Goal: Task Accomplishment & Management: Complete application form

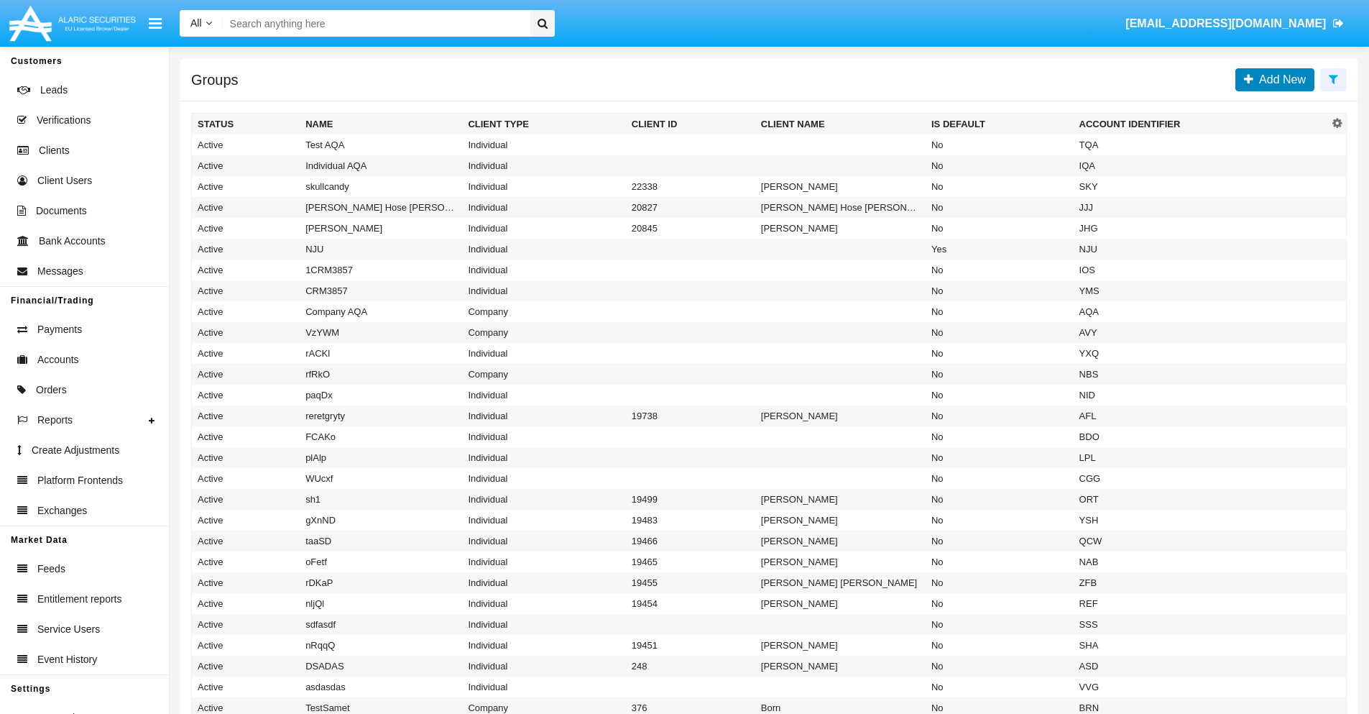
click at [1279, 79] on span "Add New" at bounding box center [1279, 79] width 52 height 12
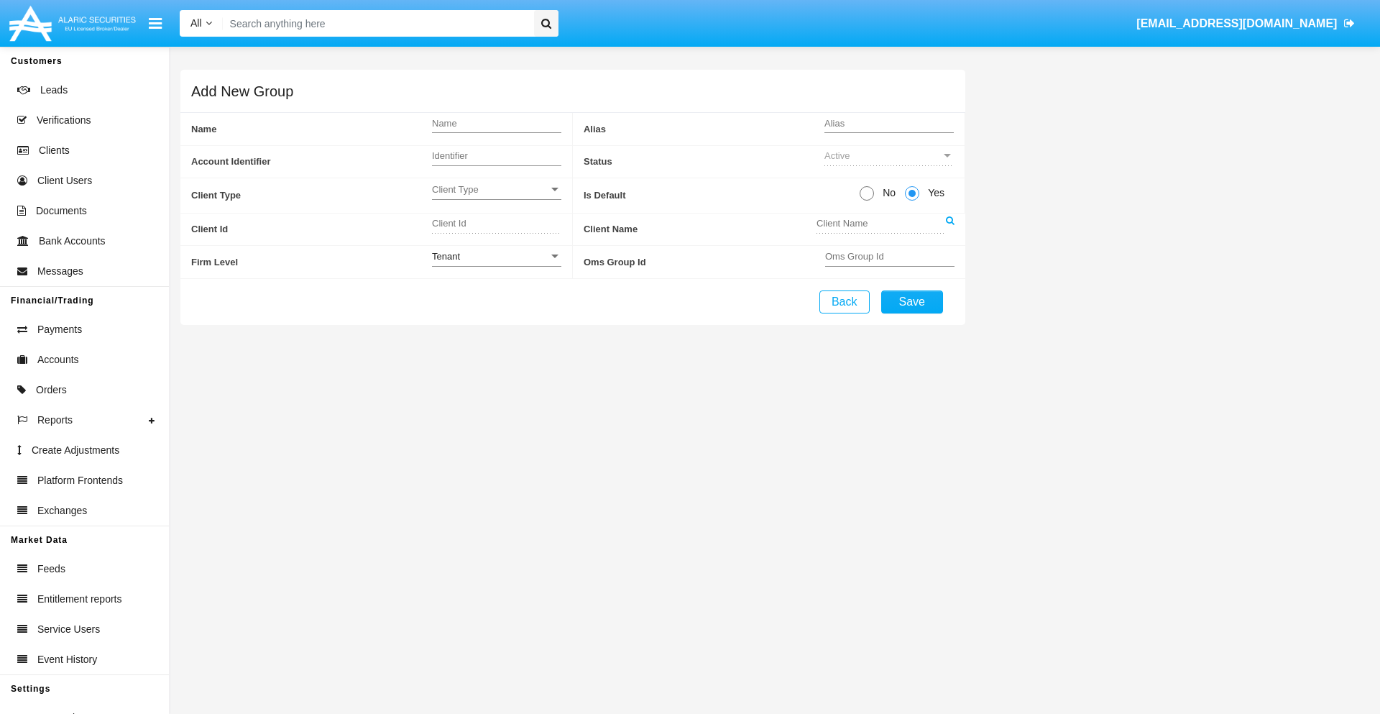
click at [886, 193] on span "No" at bounding box center [886, 192] width 25 height 15
click at [867, 200] on input "No" at bounding box center [866, 200] width 1 height 1
radio input "true"
type input "CDrEt"
type input "X"
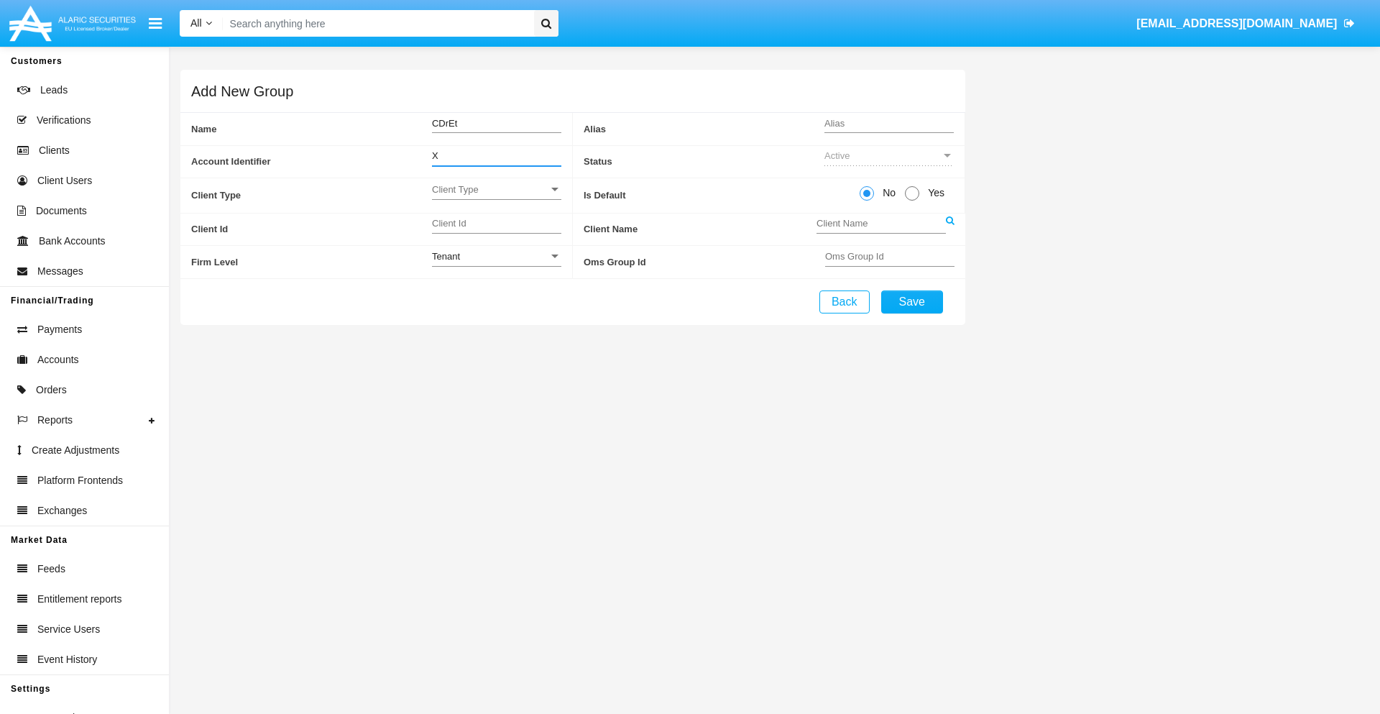
click at [496, 189] on span "Client Type" at bounding box center [490, 189] width 116 height 12
click at [496, 197] on span "Individual" at bounding box center [496, 197] width 129 height 28
click at [496, 256] on div "Tenant" at bounding box center [490, 256] width 116 height 12
click at [496, 264] on span "Tenant" at bounding box center [485, 264] width 106 height 28
type input "tXoMn"
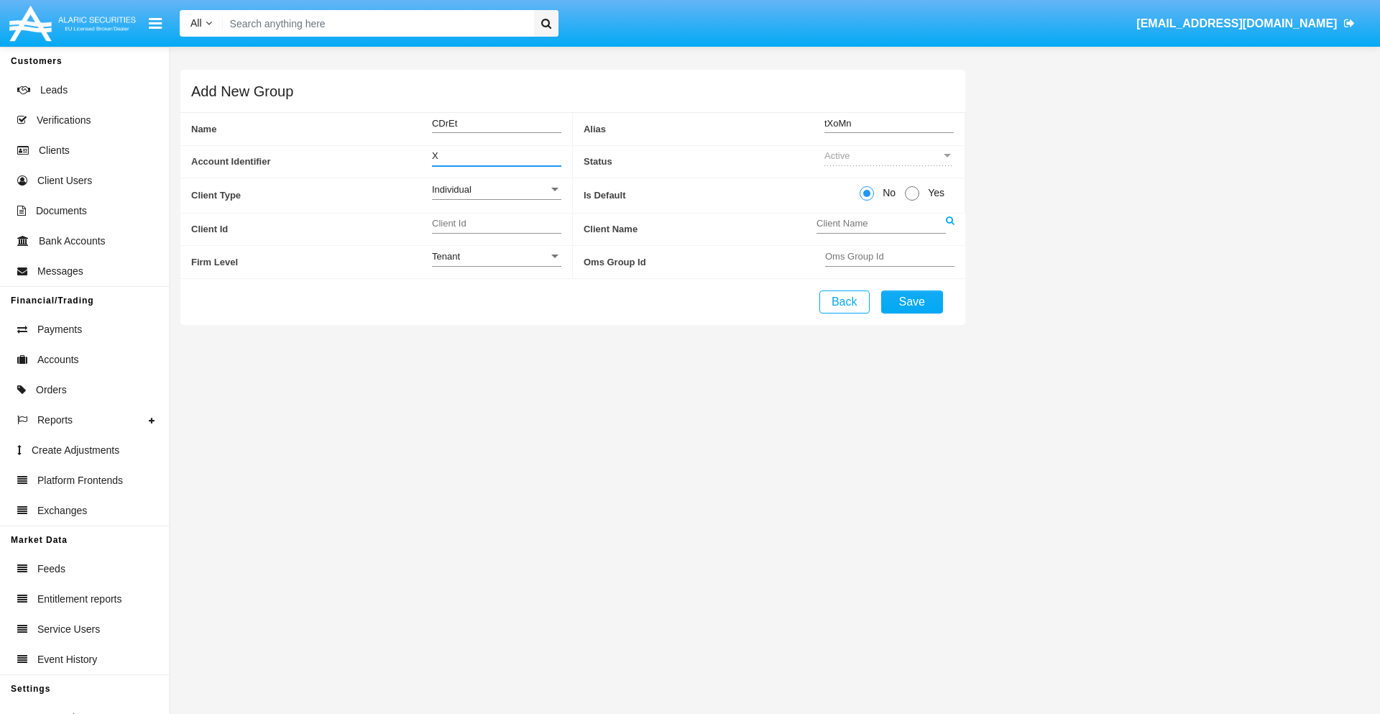
type input "X"
click at [911, 301] on button "Save" at bounding box center [912, 301] width 62 height 23
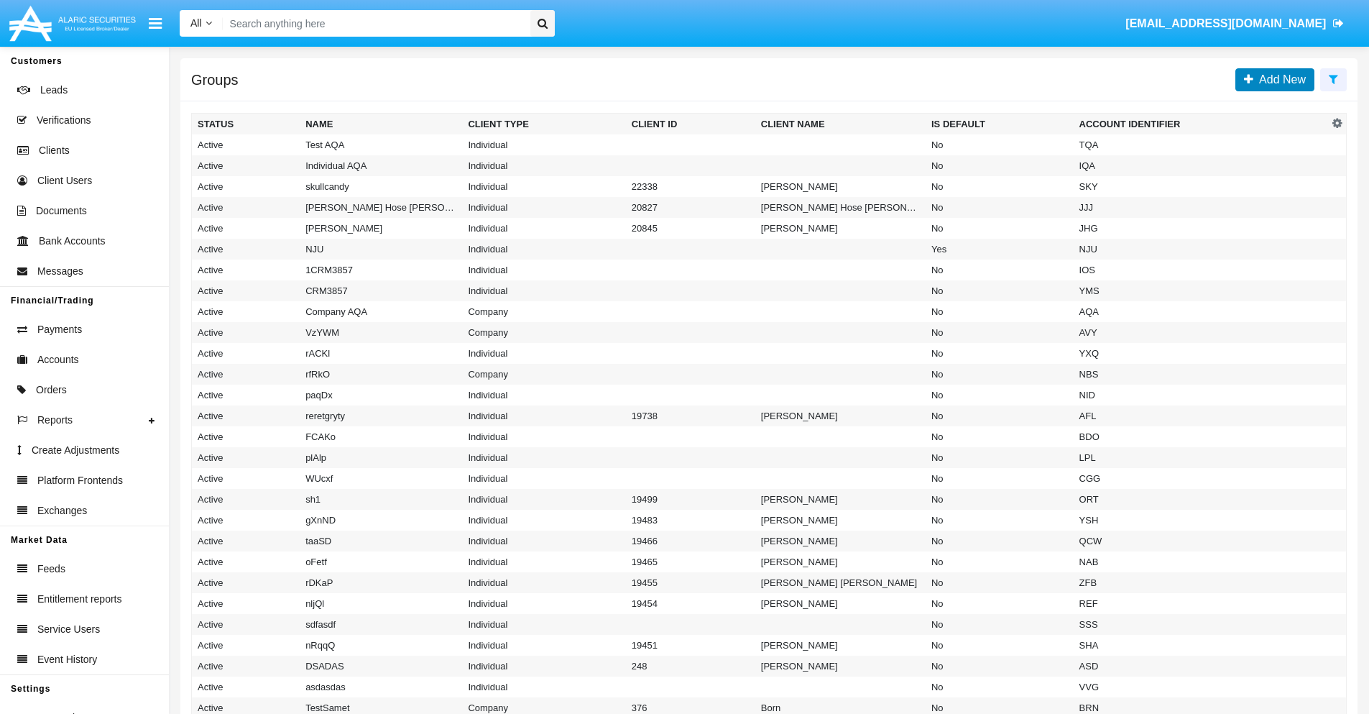
click at [1279, 79] on span "Add New" at bounding box center [1279, 79] width 52 height 12
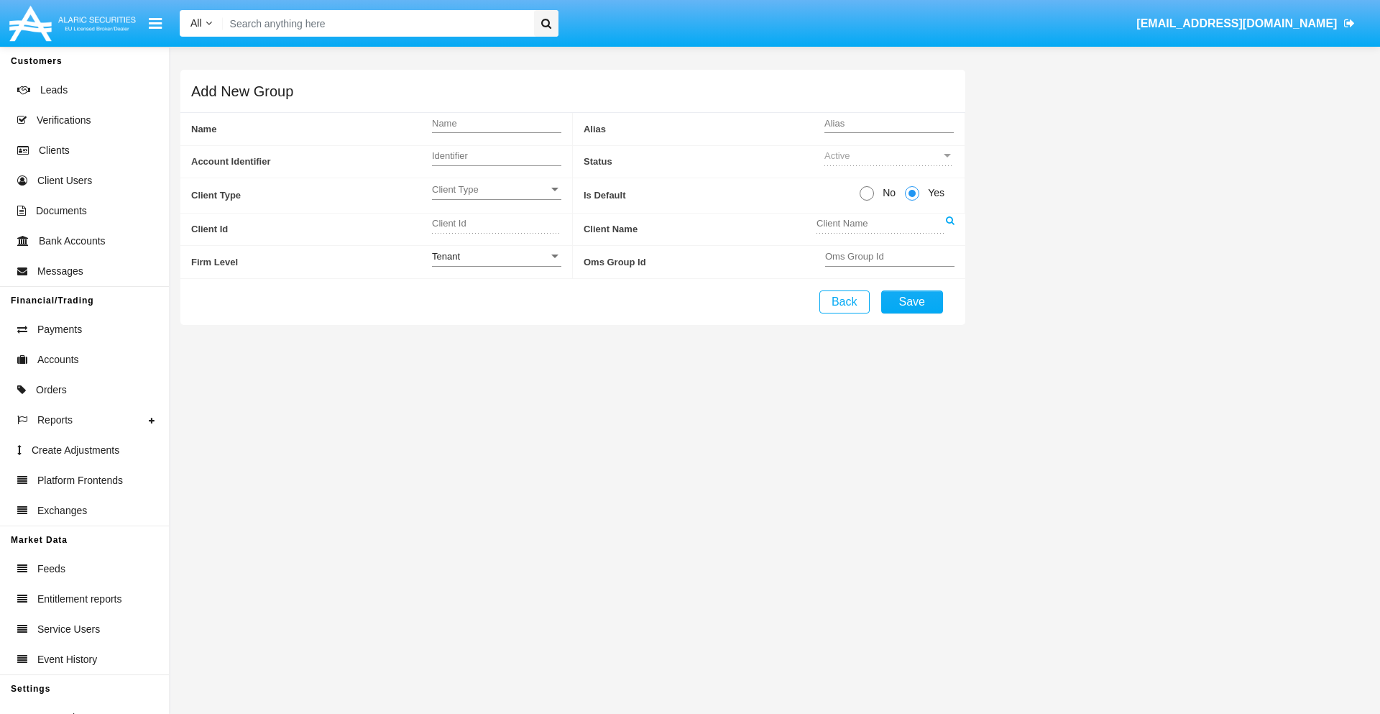
click at [886, 193] on span "No" at bounding box center [886, 192] width 25 height 15
click at [867, 200] on input "No" at bounding box center [866, 200] width 1 height 1
radio input "true"
click at [496, 189] on span "Client Type" at bounding box center [490, 189] width 116 height 12
click at [496, 225] on span "Company" at bounding box center [496, 225] width 129 height 28
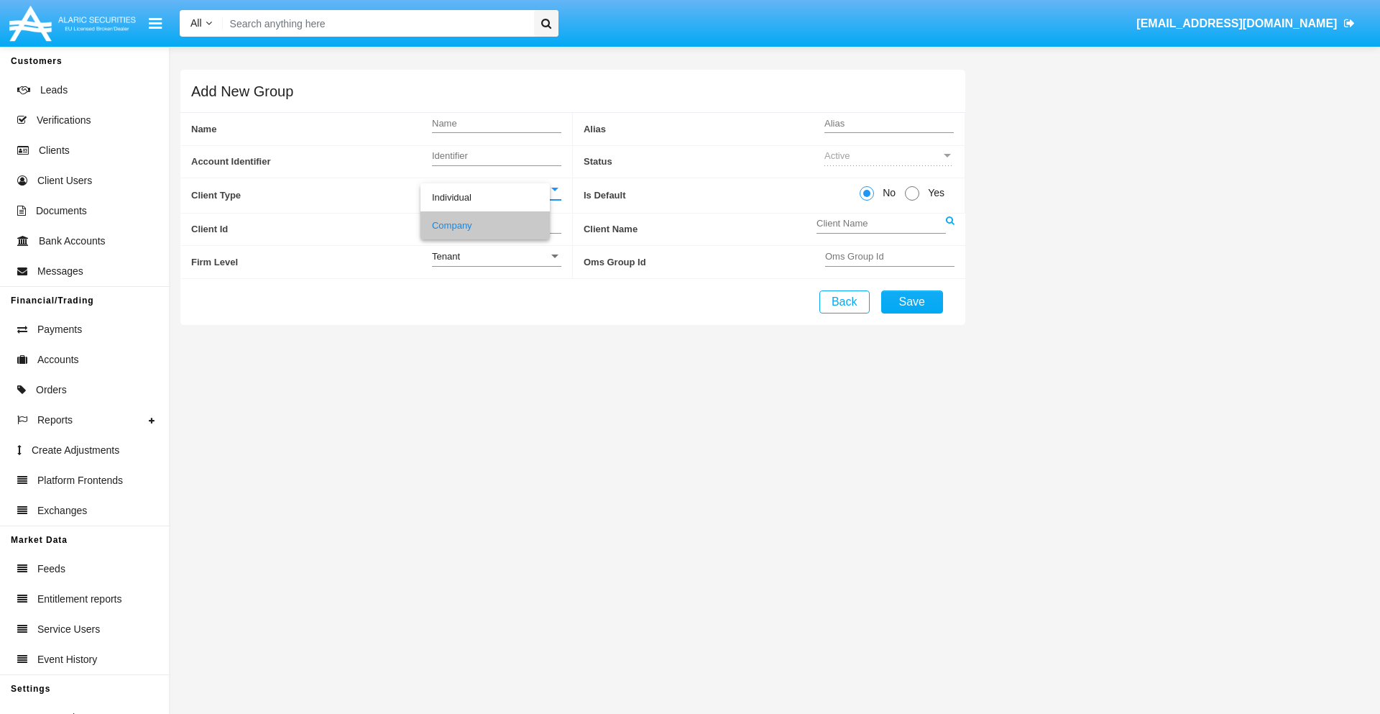
click at [949, 228] on link at bounding box center [950, 229] width 9 height 32
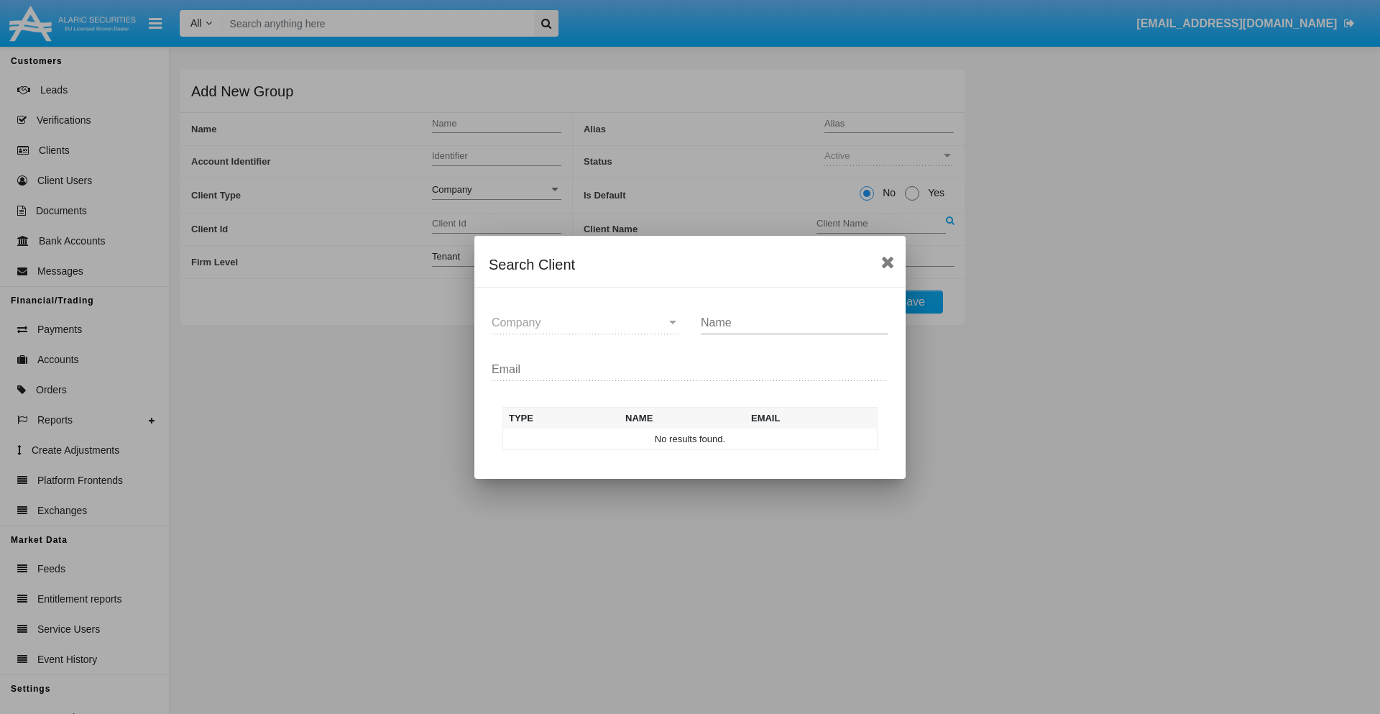
click at [794, 322] on input "Name" at bounding box center [795, 322] width 188 height 13
type input "FlashTurtles"
click at [703, 438] on td "FlashTurtles" at bounding box center [702, 439] width 151 height 22
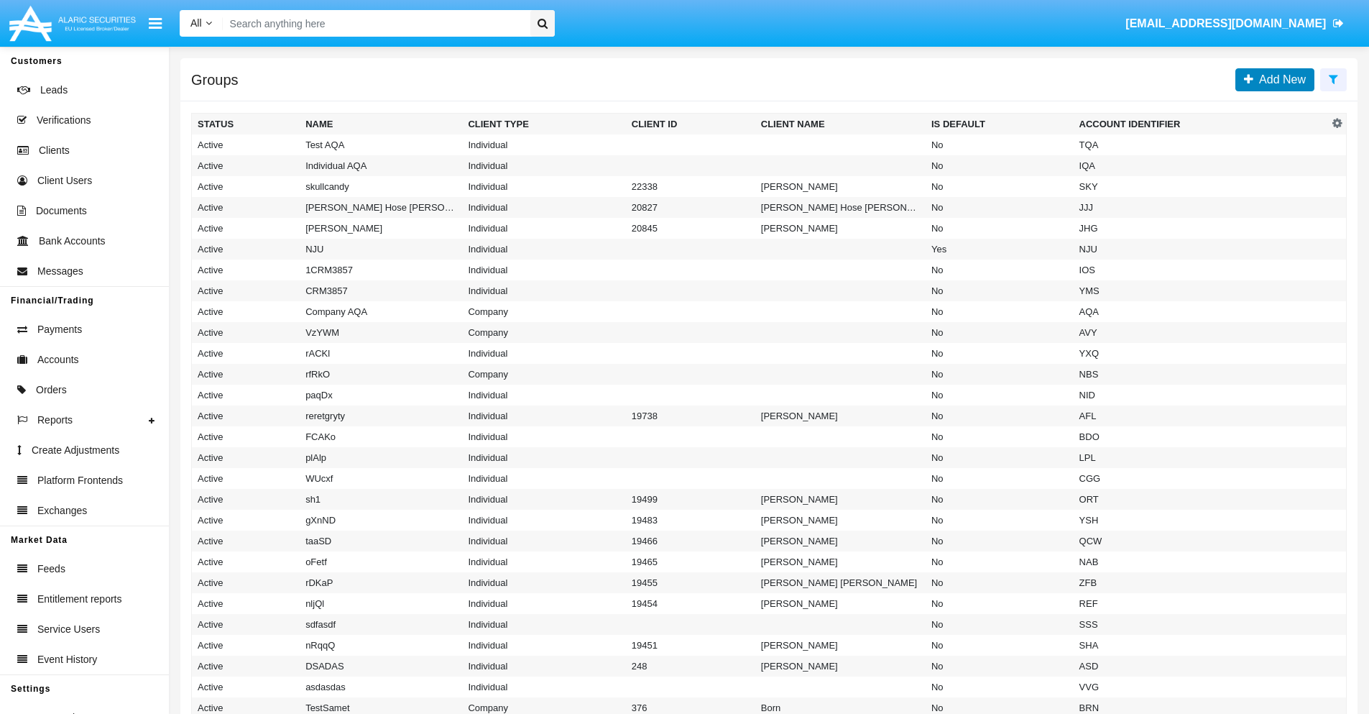
click at [1279, 79] on span "Add New" at bounding box center [1279, 79] width 52 height 12
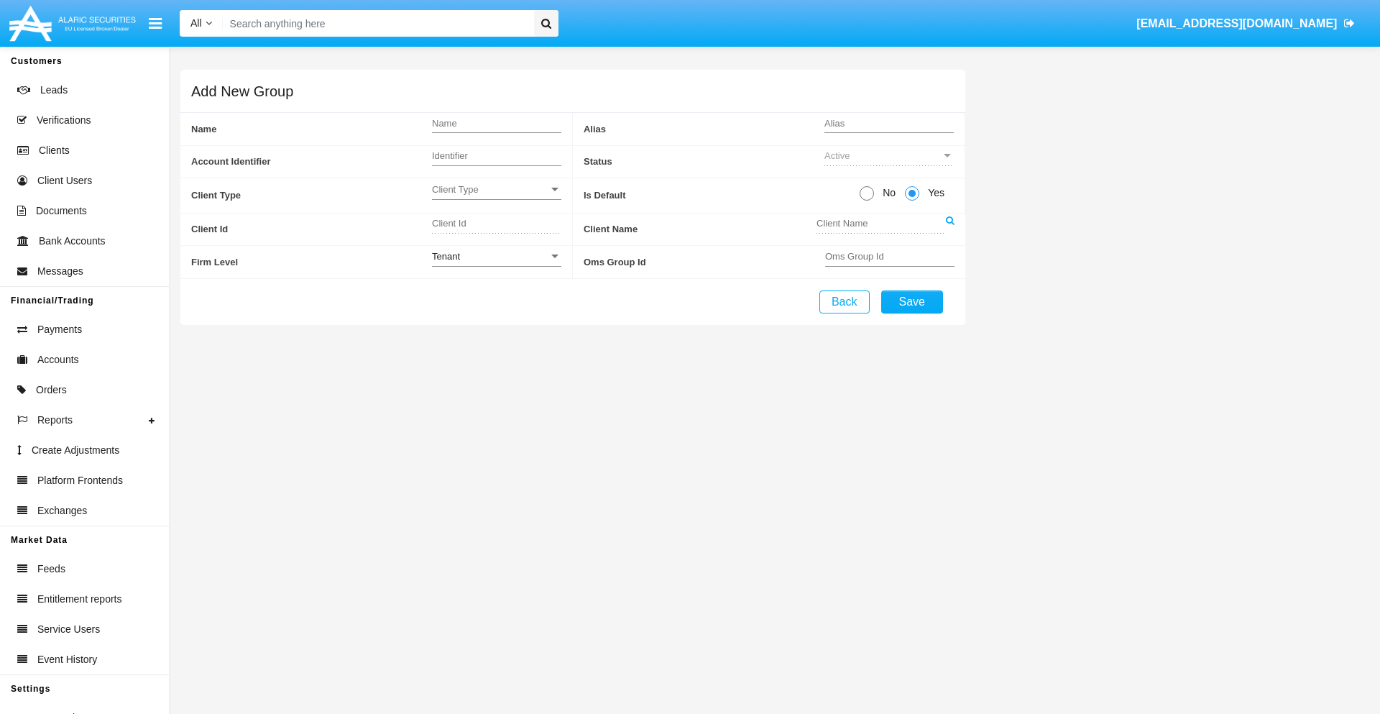
click at [886, 193] on span "No" at bounding box center [886, 192] width 25 height 15
click at [867, 200] on input "No" at bounding box center [866, 200] width 1 height 1
radio input "true"
click at [496, 189] on span "Client Type" at bounding box center [490, 189] width 116 height 12
click at [496, 197] on span "Individual" at bounding box center [496, 197] width 129 height 28
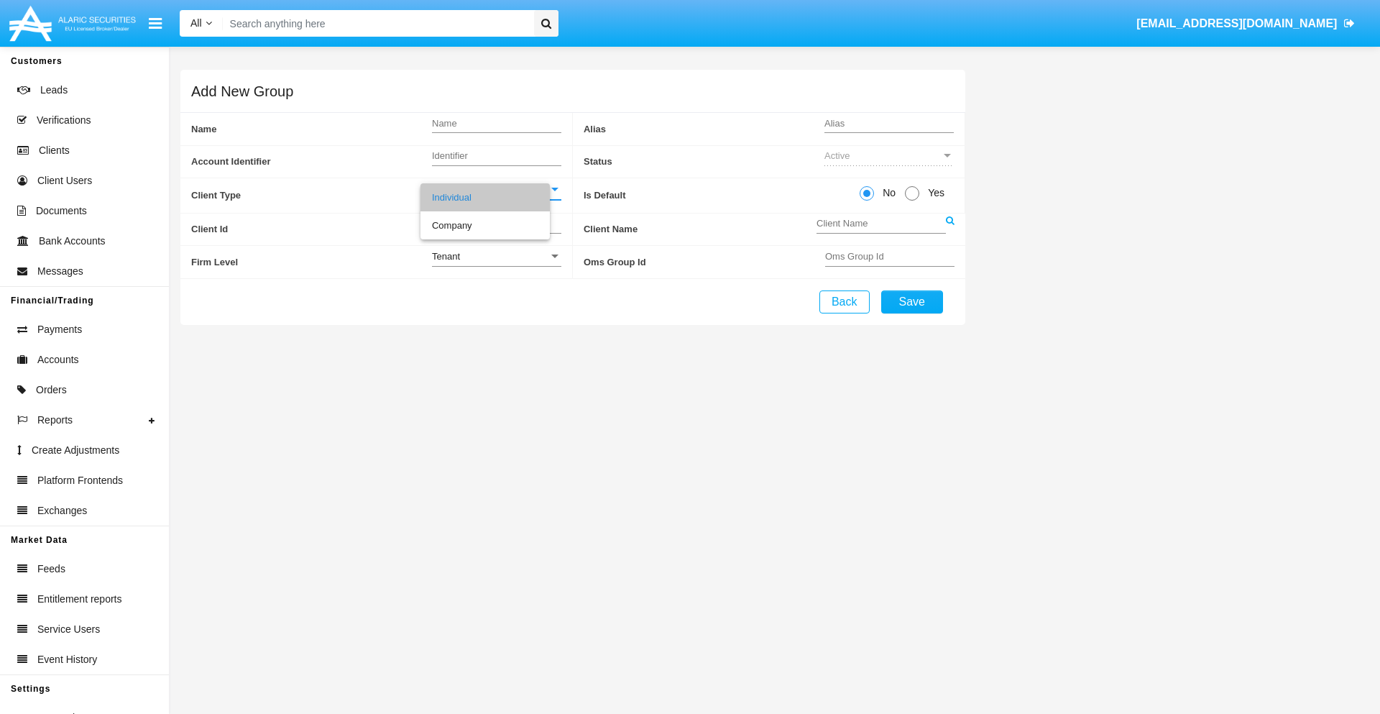
click at [949, 228] on link at bounding box center [950, 229] width 9 height 32
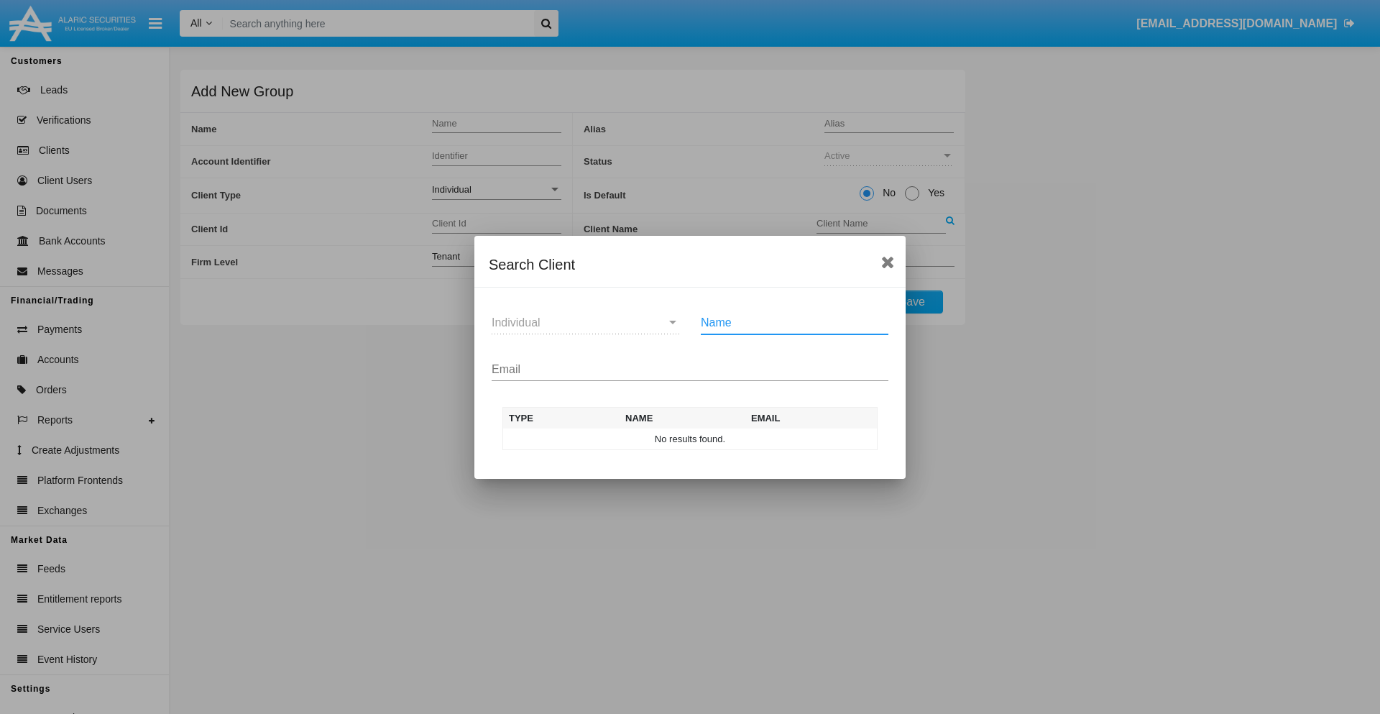
click at [690, 369] on input "Email" at bounding box center [689, 369] width 397 height 13
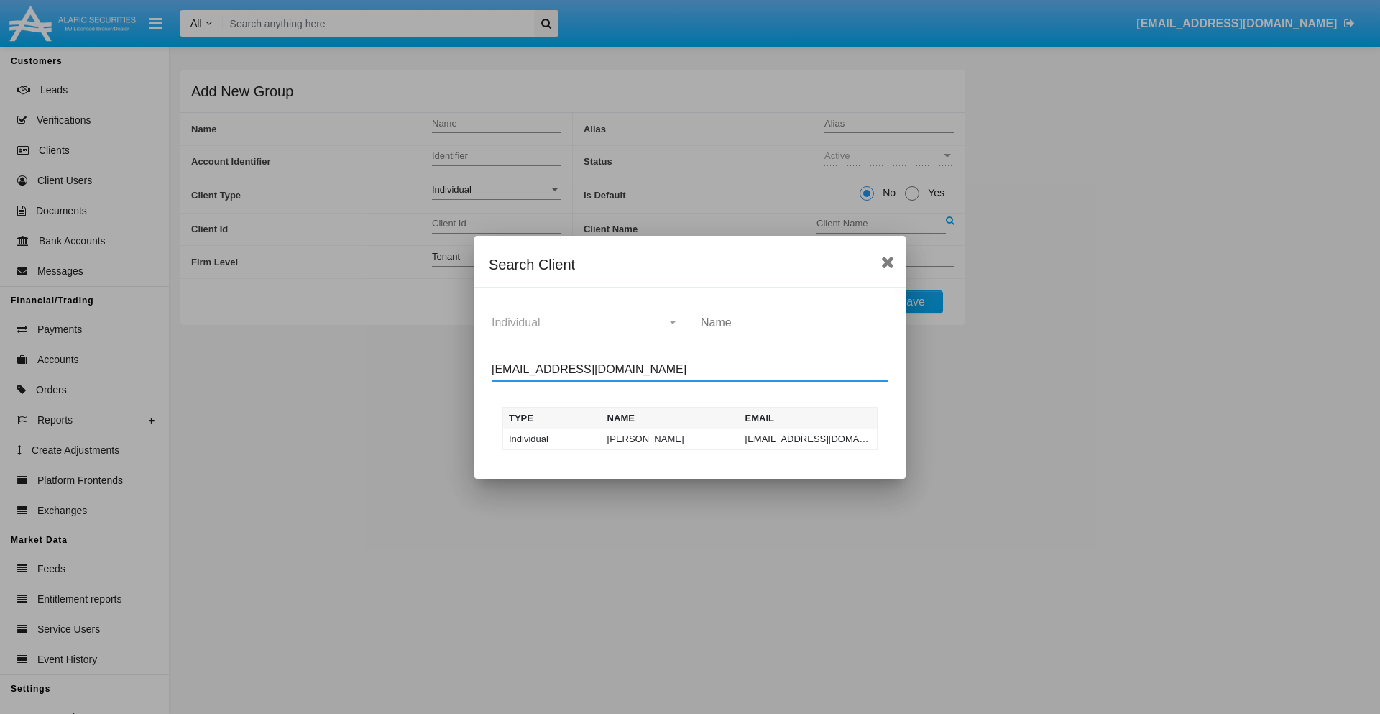
type input "test-user-snake@aqa.com"
click at [808, 438] on td "test-user-snake@aqa.com" at bounding box center [808, 439] width 138 height 22
